Goal: Information Seeking & Learning: Learn about a topic

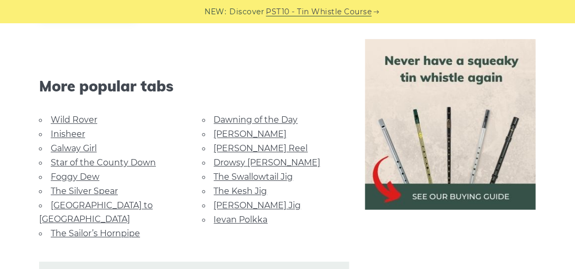
scroll to position [611, 0]
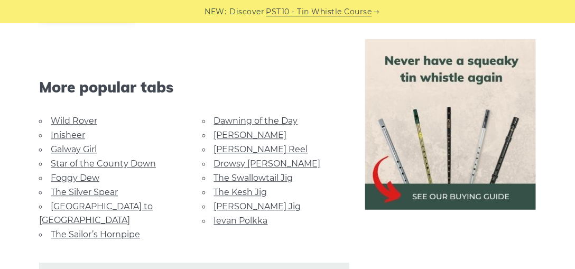
click at [233, 226] on link "Ievan Polkka" at bounding box center [241, 221] width 54 height 10
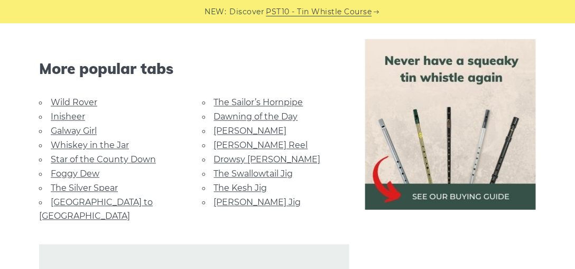
scroll to position [2535, 0]
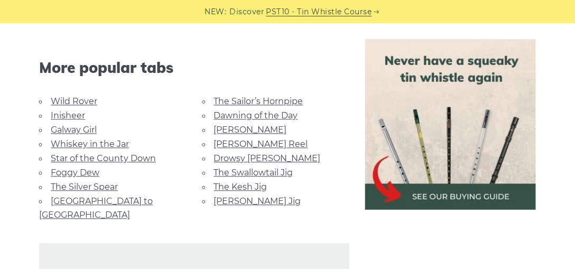
click at [117, 144] on link "Whiskey in the Jar" at bounding box center [90, 144] width 78 height 10
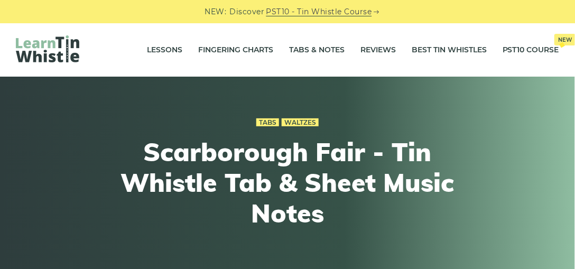
click at [269, 204] on h1 "Scarborough Fair - Tin Whistle Tab & Sheet Music Notes" at bounding box center [287, 182] width 389 height 91
